Goal: Information Seeking & Learning: Learn about a topic

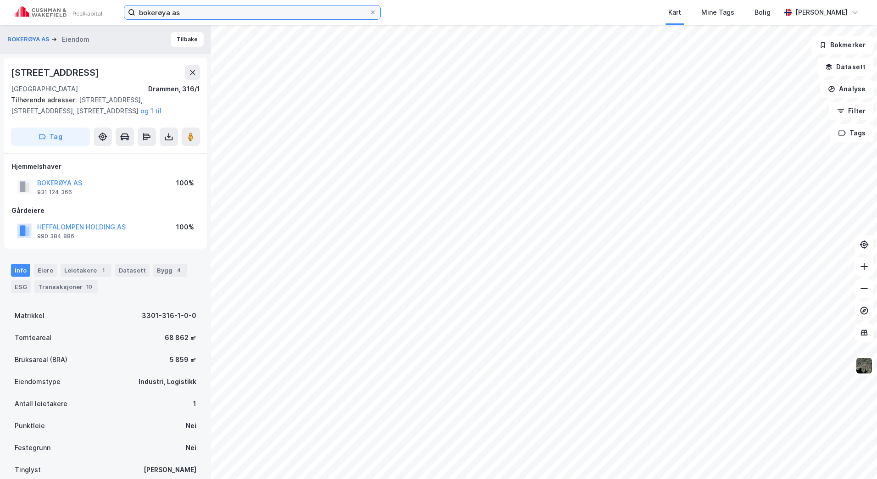
drag, startPoint x: 200, startPoint y: 8, endPoint x: 75, endPoint y: 8, distance: 125.2
click at [77, 8] on div "bokerøya as Kart Mine Tags Bolig [PERSON_NAME]" at bounding box center [438, 12] width 877 height 25
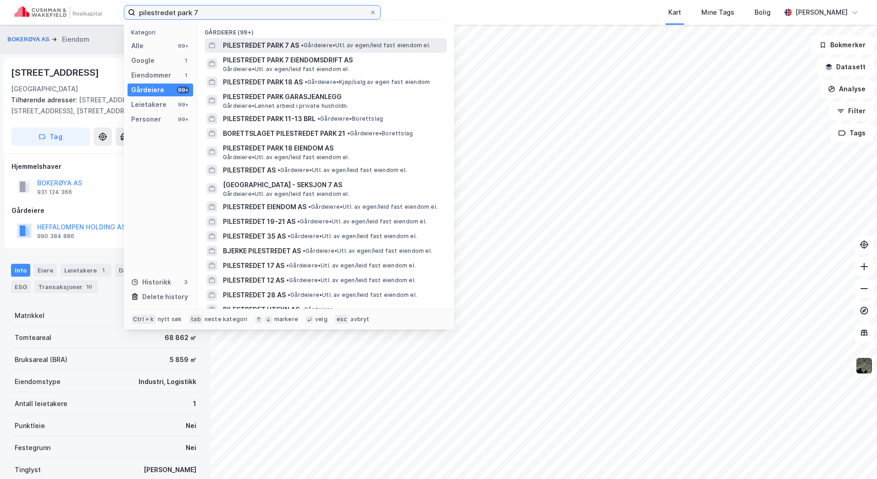
type input "pilestredet park 7"
click at [241, 38] on div "PILESTREDET PARK 7 AS • Gårdeiere • Utl. av egen/leid fast eiendom el." at bounding box center [326, 45] width 242 height 15
